Goal: Task Accomplishment & Management: Complete application form

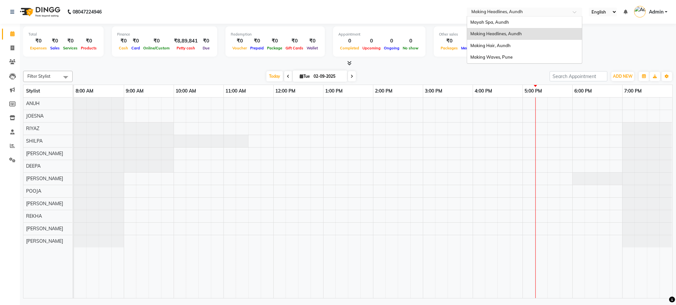
click at [493, 9] on input "text" at bounding box center [518, 12] width 96 height 7
click at [496, 49] on div "Making Hair, Aundh" at bounding box center [524, 46] width 115 height 12
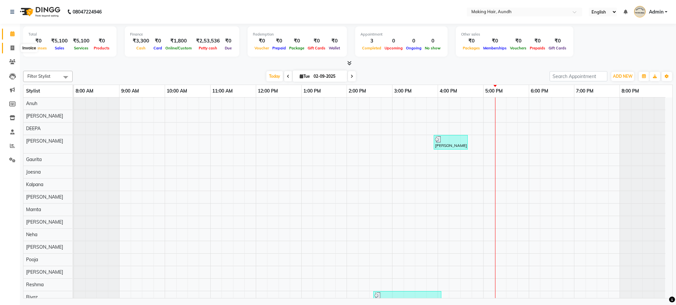
click at [13, 50] on icon at bounding box center [13, 48] width 4 height 5
select select "760"
select select "service"
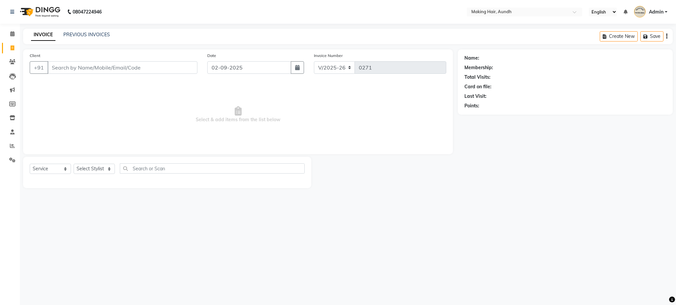
click at [113, 66] on input "Client" at bounding box center [123, 67] width 150 height 13
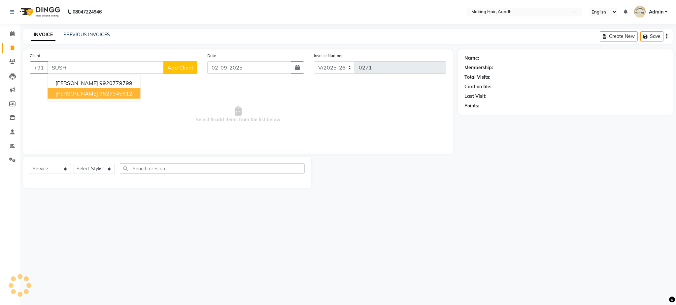
click at [120, 94] on button "SUSHANT SHRIMANWAR 9527345612" at bounding box center [94, 93] width 93 height 11
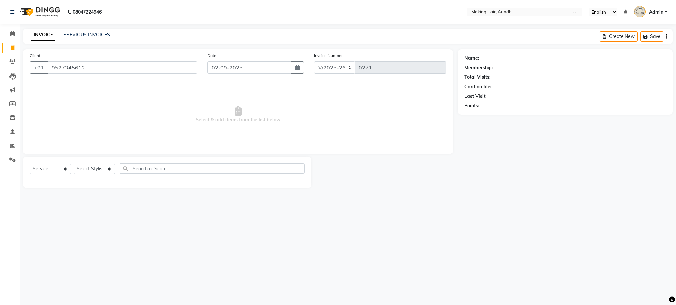
type input "9527345612"
click at [98, 169] on select "Select Stylist Anuh Apurva DEEPA Farhat Gaurita Joesna Kalpana KARAN Mamta Megh…" at bounding box center [94, 169] width 41 height 10
select select "12376"
click at [74, 164] on select "Select Stylist Anuh Apurva DEEPA Farhat Gaurita Joesna Kalpana KARAN Mamta Megh…" at bounding box center [94, 169] width 41 height 10
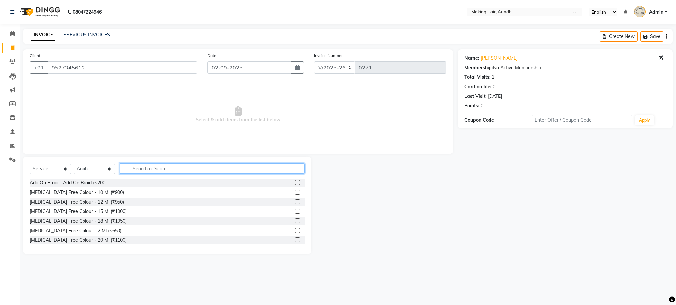
click at [138, 170] on input "text" at bounding box center [212, 169] width 185 height 10
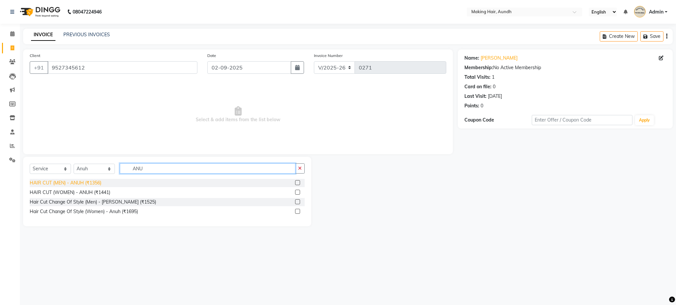
type input "ANU"
click at [86, 180] on div "HAIR CUT (MEN) - ANUH (₹1356)" at bounding box center [66, 183] width 72 height 7
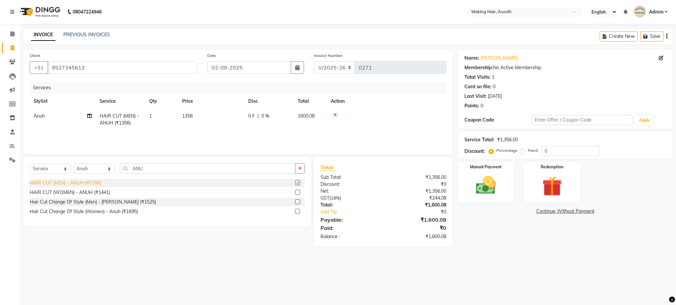
checkbox input "false"
click at [192, 115] on span "1356" at bounding box center [187, 116] width 11 height 6
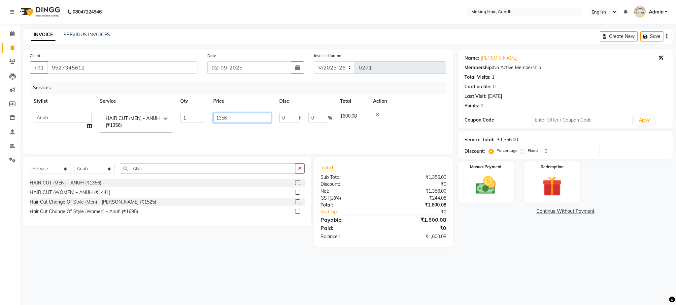
click at [239, 121] on input "1356" at bounding box center [242, 118] width 58 height 10
type input "1"
type input "1400"
click at [316, 133] on div "Services Stylist Service Qty Price Disc Total Action Anuh Apurva DEEPA Farhat G…" at bounding box center [238, 115] width 416 height 66
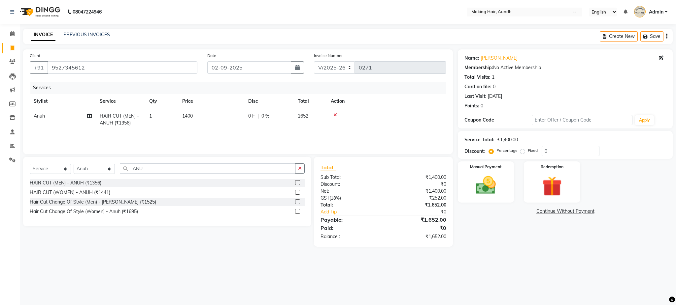
click at [668, 34] on div "Create New Save" at bounding box center [635, 37] width 73 height 16
click at [668, 39] on div "Create New Save" at bounding box center [635, 37] width 73 height 16
click at [666, 37] on icon "button" at bounding box center [666, 36] width 1 height 0
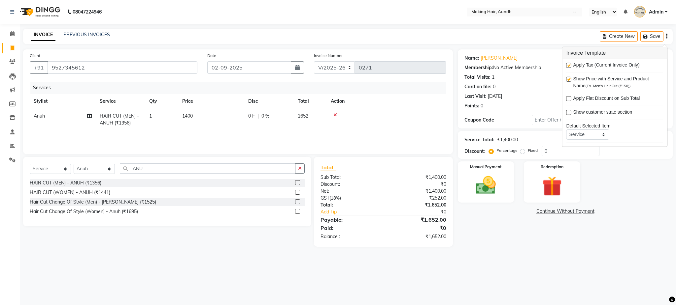
click at [571, 66] on div "Apply Tax (Current Invoice Only)" at bounding box center [614, 66] width 97 height 8
click at [568, 64] on label at bounding box center [568, 65] width 5 height 5
click at [568, 64] on input "checkbox" at bounding box center [568, 66] width 4 height 4
checkbox input "false"
click at [555, 245] on main "INVOICE PREVIOUS INVOICES Create New Save Client +91 9527345612 Date 02-09-2025…" at bounding box center [348, 139] width 656 height 221
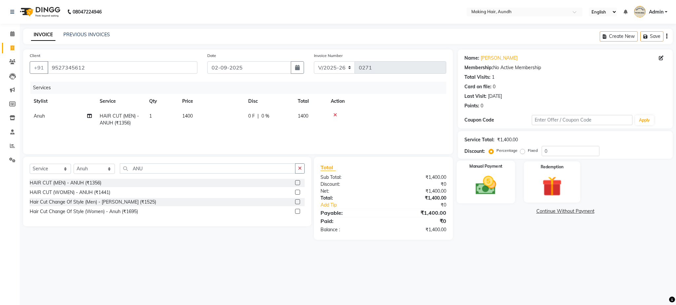
click at [482, 174] on img at bounding box center [486, 186] width 34 height 24
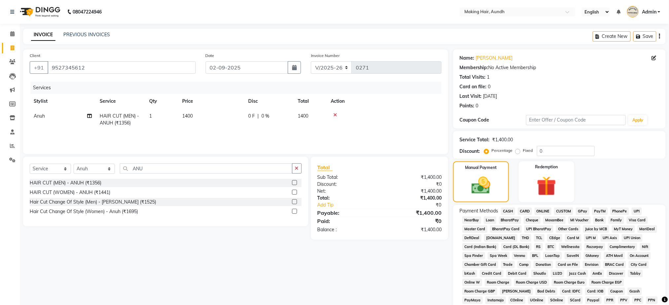
click at [526, 211] on span "CARD" at bounding box center [525, 212] width 14 height 8
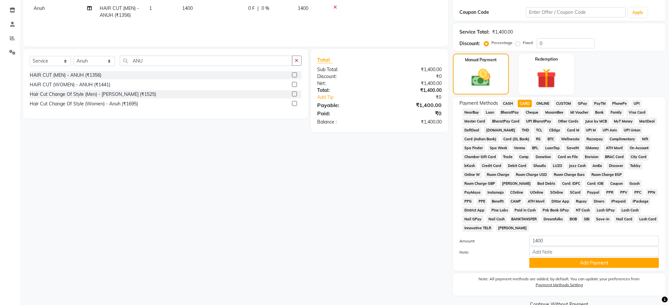
scroll to position [122, 0]
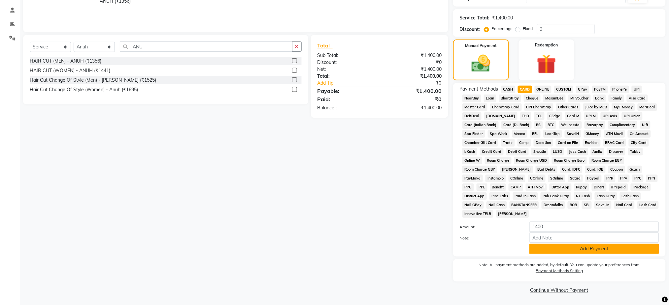
click at [621, 252] on button "Add Payment" at bounding box center [594, 249] width 130 height 10
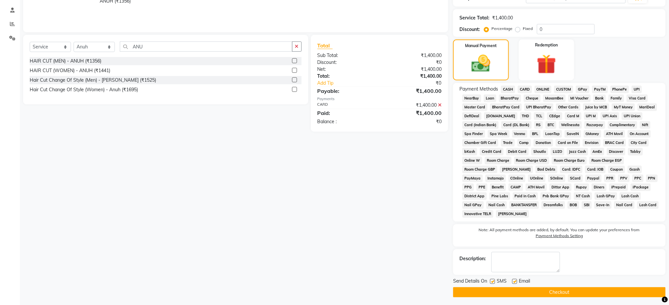
click at [577, 294] on button "Checkout" at bounding box center [559, 293] width 212 height 10
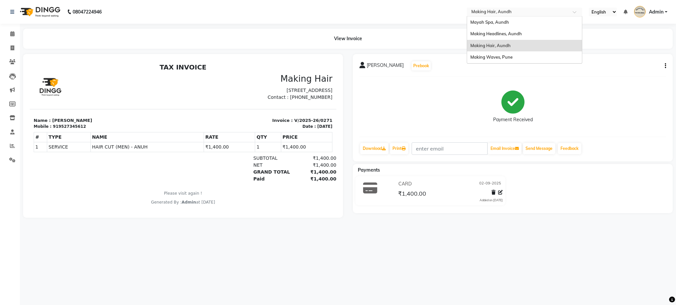
click at [498, 13] on input "text" at bounding box center [518, 12] width 96 height 7
click at [494, 18] on div "Mayah Spa, Aundh" at bounding box center [524, 22] width 115 height 12
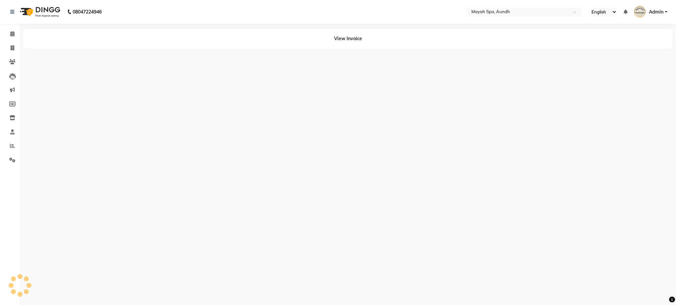
select select "en"
click at [14, 50] on span at bounding box center [13, 49] width 12 height 8
select select "761"
select select "service"
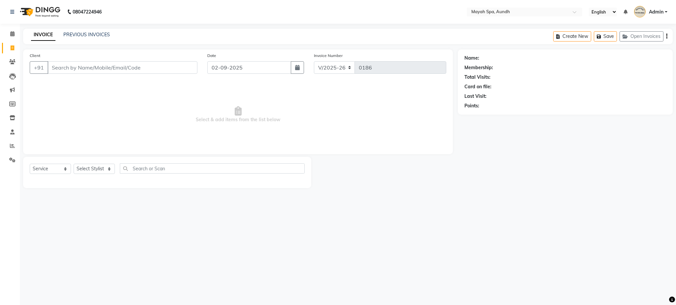
click at [83, 68] on input "Client" at bounding box center [123, 67] width 150 height 13
type input "V"
type input "9881747419"
click at [178, 70] on span "Add Client" at bounding box center [180, 67] width 26 height 7
select select "22"
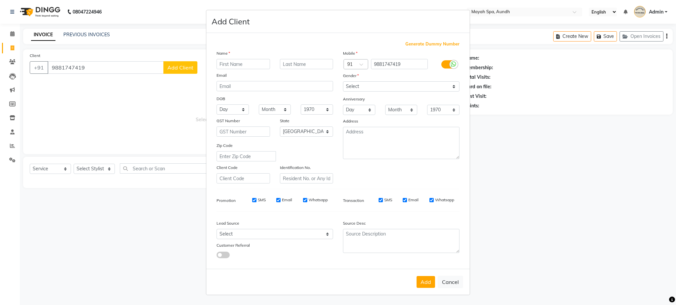
click at [252, 66] on input "text" at bounding box center [242, 64] width 53 height 10
type input "VEENA"
type input "CHOPDA"
click at [362, 84] on select "Select [DEMOGRAPHIC_DATA] [DEMOGRAPHIC_DATA] Other Prefer Not To Say" at bounding box center [401, 86] width 116 height 10
select select "[DEMOGRAPHIC_DATA]"
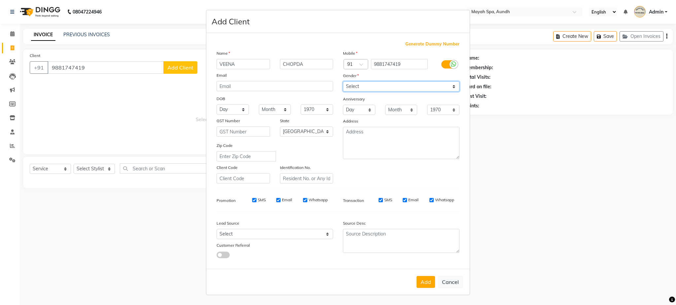
click at [343, 81] on select "Select [DEMOGRAPHIC_DATA] [DEMOGRAPHIC_DATA] Other Prefer Not To Say" at bounding box center [401, 86] width 116 height 10
click at [419, 285] on button "Add" at bounding box center [425, 282] width 18 height 12
select select
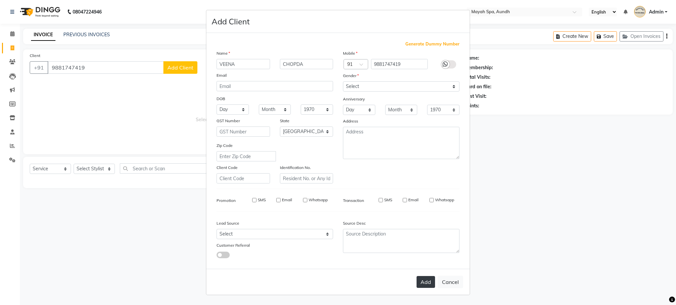
select select "null"
select select
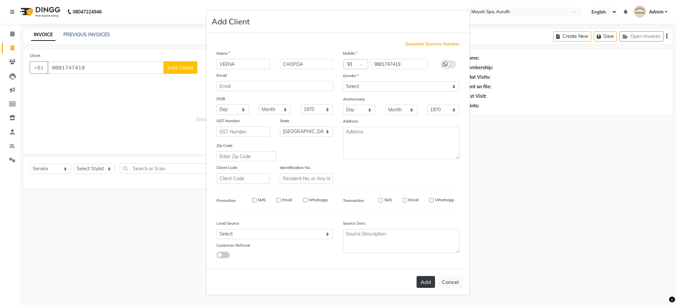
checkbox input "false"
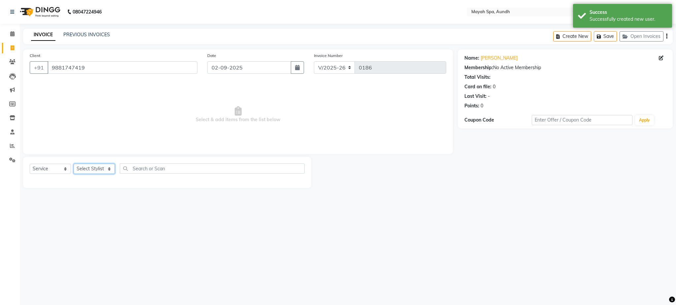
click at [101, 170] on select "Select Stylist Anuh [PERSON_NAME] Joesna [PERSON_NAME] [PERSON_NAME] [PERSON_NA…" at bounding box center [94, 169] width 41 height 10
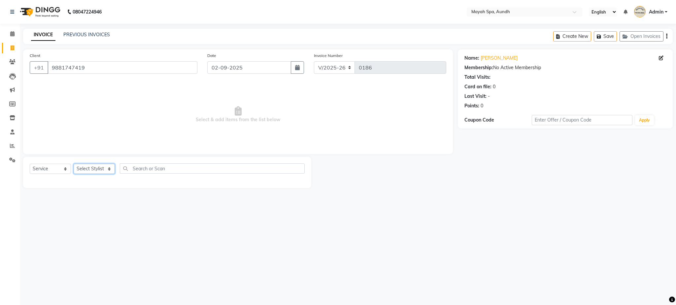
select select "12388"
click at [74, 164] on select "Select Stylist Anuh [PERSON_NAME] Joesna [PERSON_NAME] [PERSON_NAME] [PERSON_NA…" at bounding box center [94, 169] width 41 height 10
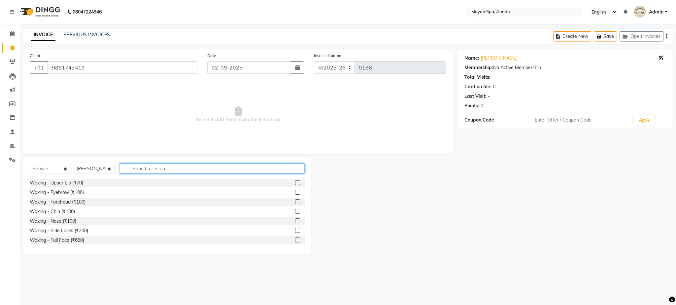
click at [142, 169] on input "text" at bounding box center [212, 169] width 185 height 10
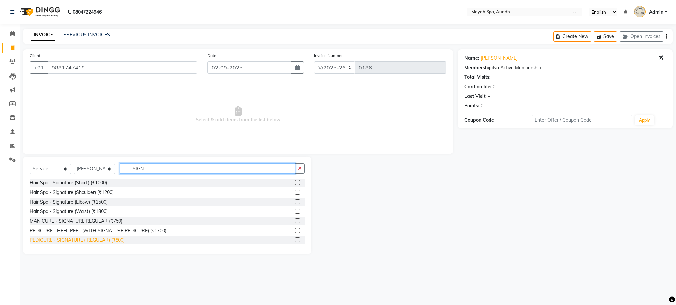
type input "SIGN"
click at [122, 239] on div "PEDICURE - SIGNATURE ( REGULAR) (₹800)" at bounding box center [77, 240] width 95 height 7
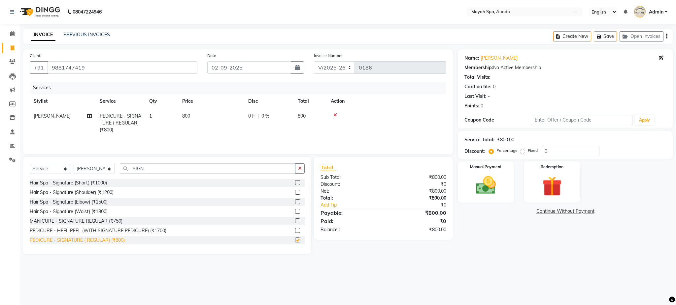
checkbox input "false"
click at [668, 36] on div "Create New Save Open Invoices" at bounding box center [612, 37] width 119 height 16
click at [666, 37] on icon "button" at bounding box center [666, 36] width 1 height 0
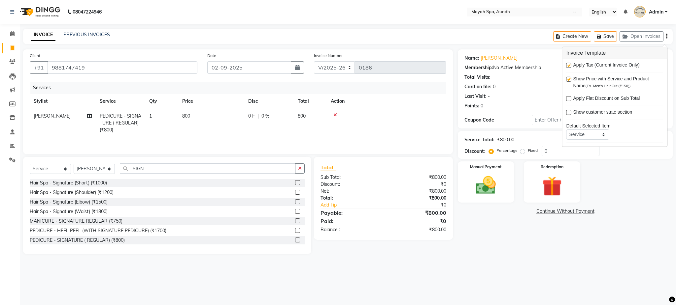
click at [568, 80] on label at bounding box center [568, 79] width 5 height 5
click at [568, 80] on input "checkbox" at bounding box center [568, 80] width 4 height 4
click at [568, 80] on label at bounding box center [568, 79] width 5 height 5
click at [568, 80] on input "checkbox" at bounding box center [568, 80] width 4 height 4
checkbox input "true"
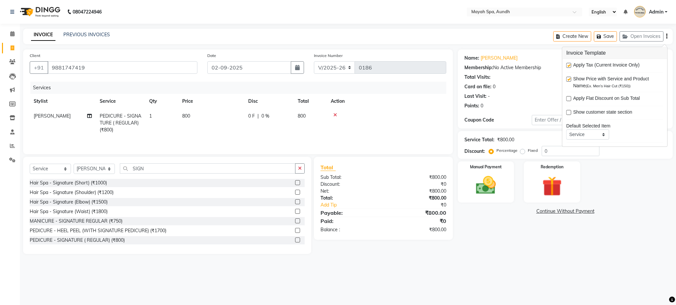
click at [192, 116] on td "800" at bounding box center [211, 123] width 66 height 29
select select "12388"
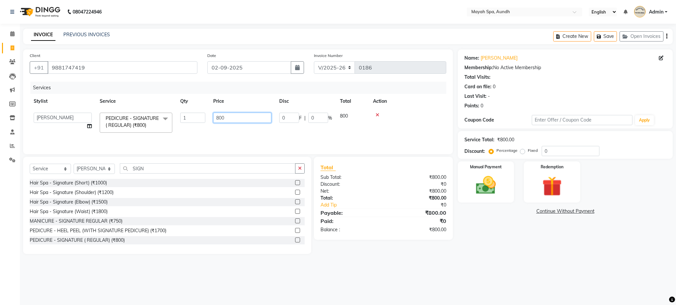
click at [243, 113] on input "800" at bounding box center [242, 118] width 58 height 10
type input "8"
type input "944"
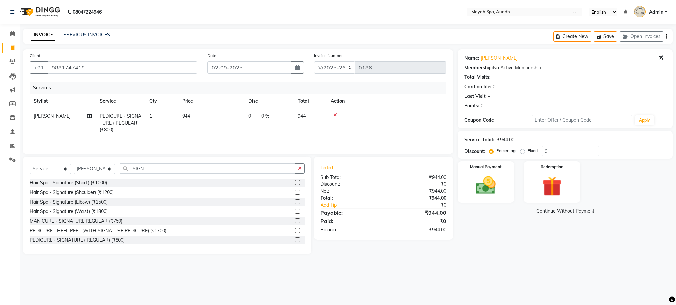
click at [319, 254] on div "Total Sub Total: ₹944.00 Discount: ₹0 Net: ₹944.00 Total: ₹944.00 Add Tip ₹0 Pa…" at bounding box center [384, 205] width 146 height 97
click at [511, 188] on div "Manual Payment" at bounding box center [486, 182] width 58 height 43
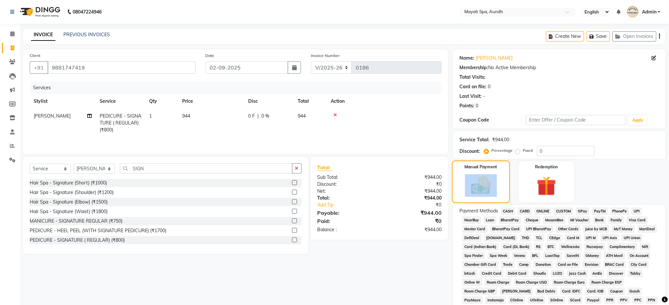
click at [511, 188] on div "Manual Payment Redemption" at bounding box center [559, 182] width 222 height 41
click at [507, 210] on span "CASH" at bounding box center [508, 212] width 14 height 8
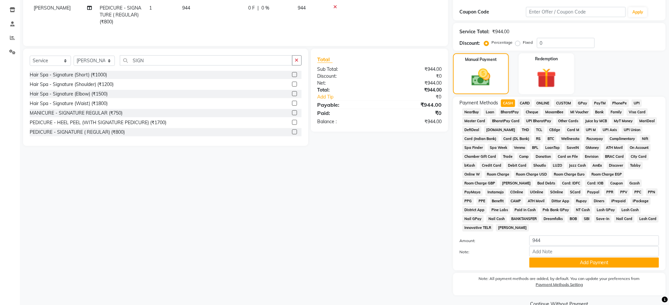
scroll to position [122, 0]
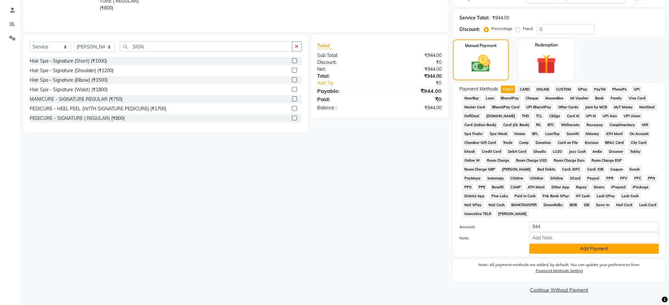
click at [613, 253] on button "Add Payment" at bounding box center [594, 249] width 130 height 10
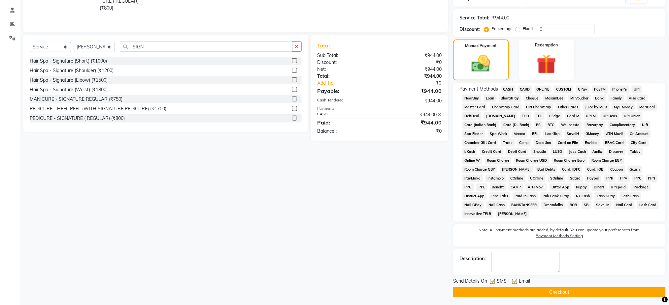
click at [579, 291] on button "Checkout" at bounding box center [559, 293] width 212 height 10
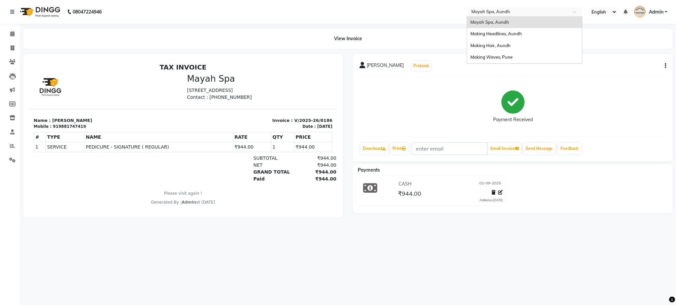
click at [495, 14] on input "text" at bounding box center [518, 12] width 96 height 7
click at [511, 32] on span "Making Headlines, Aundh" at bounding box center [495, 33] width 51 height 5
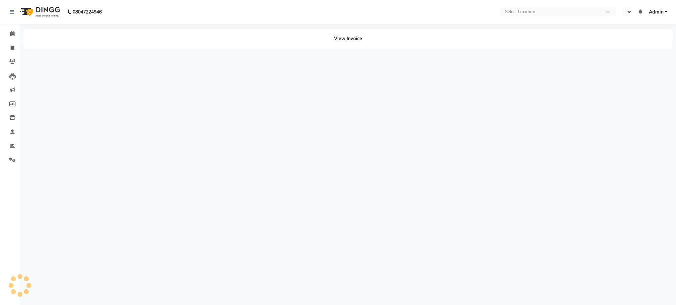
select select "en"
click at [15, 48] on span at bounding box center [13, 49] width 12 height 8
select select "743"
select select "service"
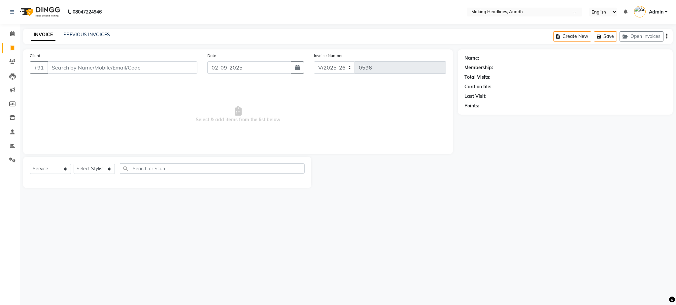
click at [148, 70] on input "Client" at bounding box center [123, 67] width 150 height 13
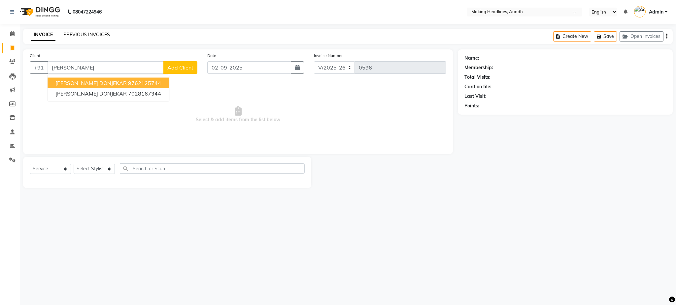
type input "PRANAYA"
click at [89, 33] on link "PREVIOUS INVOICES" at bounding box center [86, 35] width 47 height 6
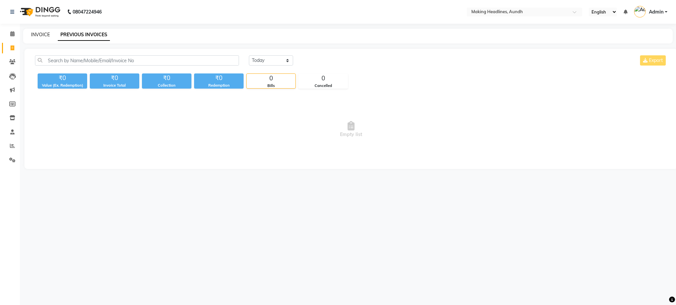
click at [40, 36] on link "INVOICE" at bounding box center [40, 35] width 19 height 6
select select "743"
select select "service"
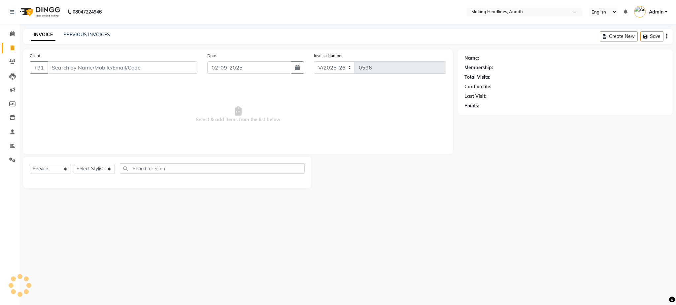
click at [40, 36] on link "INVOICE" at bounding box center [43, 35] width 24 height 12
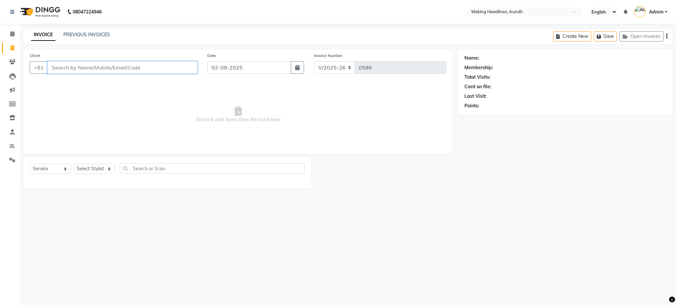
click at [84, 71] on input "Client" at bounding box center [123, 67] width 150 height 13
click at [120, 72] on input "PRADNYA DONJ" at bounding box center [106, 67] width 116 height 13
type input "P"
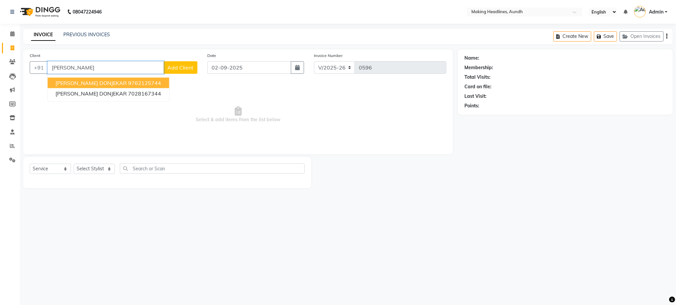
click at [130, 80] on ngb-highlight "9762125744" at bounding box center [144, 83] width 33 height 7
type input "9762125744"
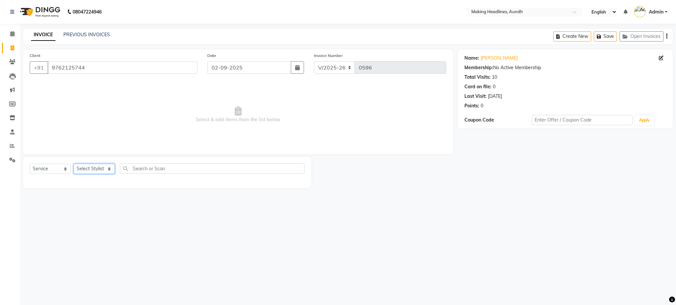
click at [95, 171] on select "Select Stylist ANUH DEEPA FARHAT JOESNA KARAN POOJA PRANAV REKHA RIYAZ SHILPA S…" at bounding box center [94, 169] width 41 height 10
select select "11733"
click at [74, 164] on select "Select Stylist ANUH DEEPA FARHAT JOESNA KARAN POOJA PRANAV REKHA RIYAZ SHILPA S…" at bounding box center [94, 169] width 41 height 10
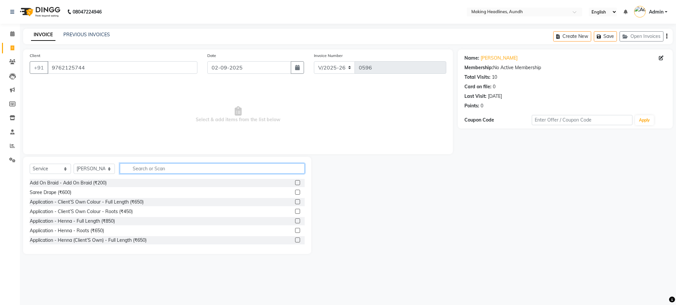
click at [139, 168] on input "text" at bounding box center [212, 169] width 185 height 10
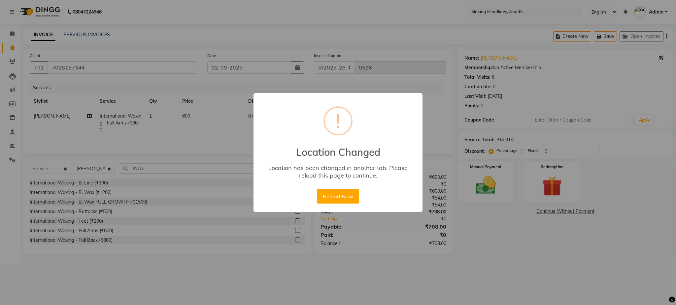
select select "743"
select select "service"
select select "11733"
click at [336, 204] on div "Reload Now No Cancel" at bounding box center [337, 197] width 45 height 18
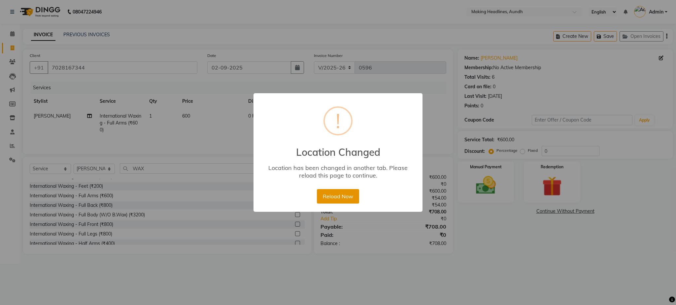
click at [335, 203] on button "Reload Now" at bounding box center [338, 196] width 42 height 15
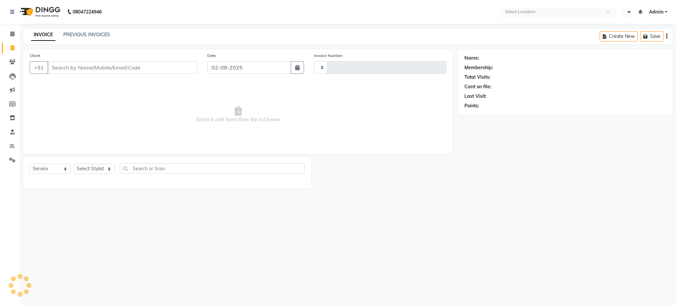
select select "service"
select select "en"
type input "0596"
select select "743"
